Goal: Transaction & Acquisition: Subscribe to service/newsletter

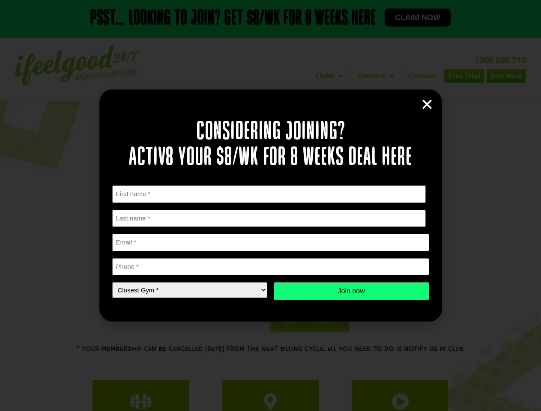
scroll to position [118, 0]
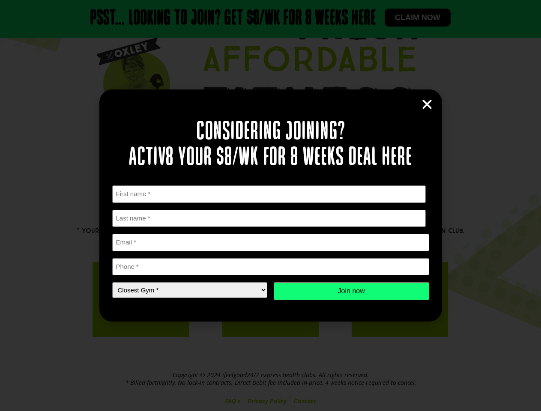
click at [270, 205] on div "First Name * First Last Name * Last name Email * Phone * Closest Gym * Closest …" at bounding box center [270, 242] width 317 height 115
click at [427, 104] on icon "Close" at bounding box center [426, 104] width 13 height 13
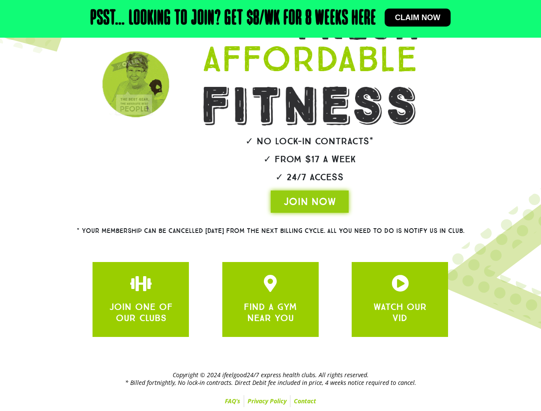
click at [351, 291] on div "JOIN ONE OF OUR CLUBS FIND A GYM NEAR YOU WATCH OUR VID" at bounding box center [270, 299] width 364 height 83
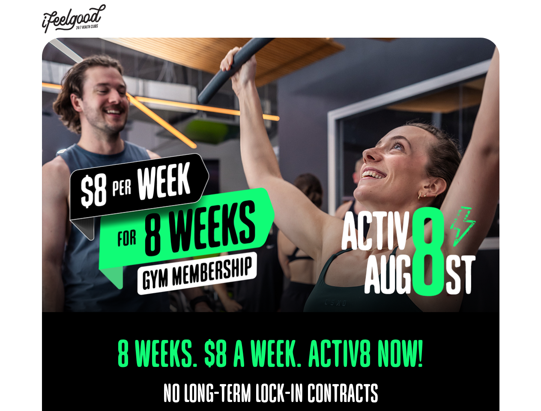
click at [270, 205] on img at bounding box center [270, 175] width 457 height 274
